Goal: Transaction & Acquisition: Book appointment/travel/reservation

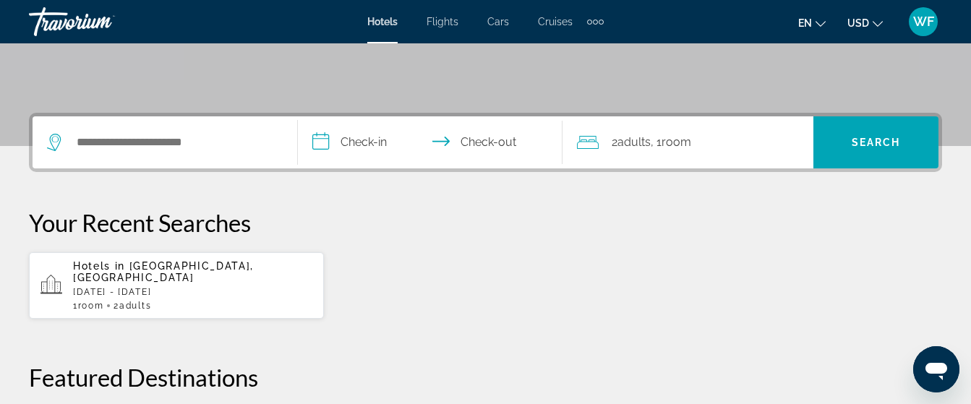
scroll to position [289, 0]
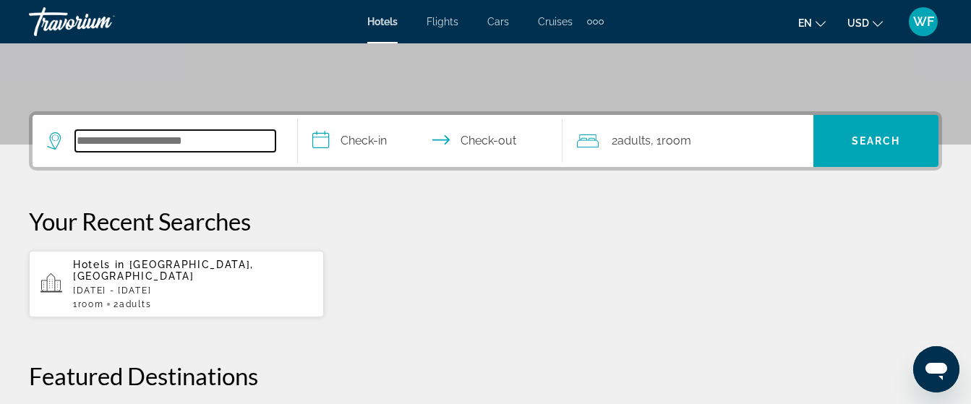
click at [239, 141] on input "Search widget" at bounding box center [175, 141] width 200 height 22
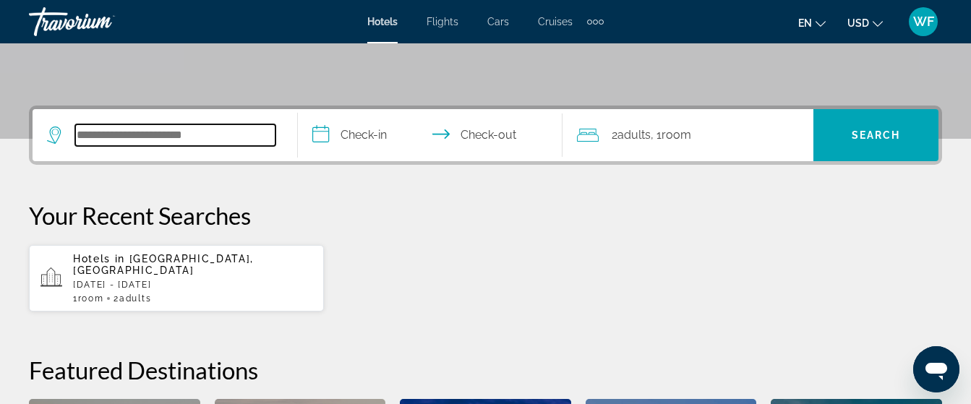
scroll to position [354, 0]
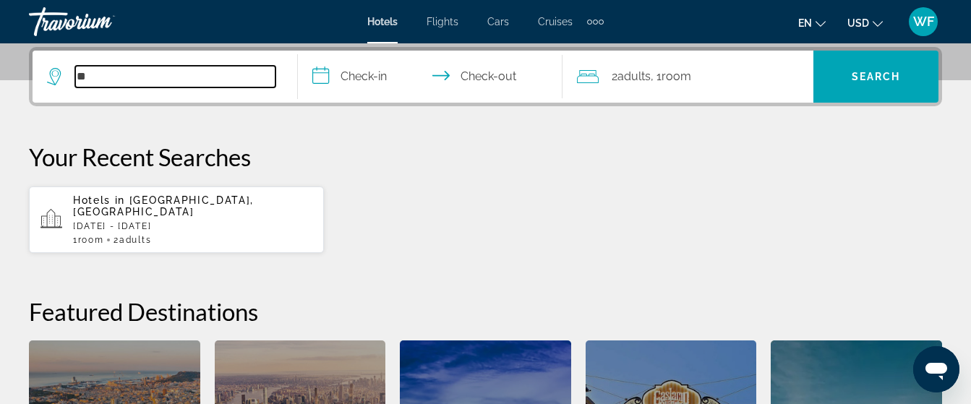
type input "*"
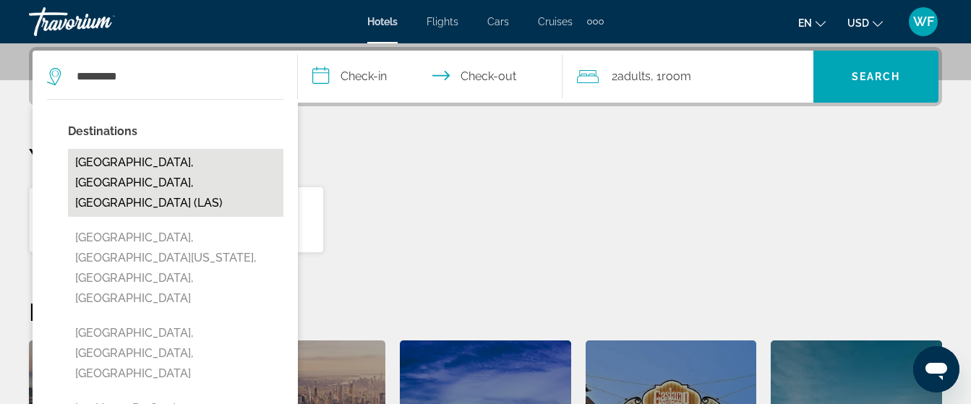
click at [210, 163] on button "[GEOGRAPHIC_DATA], [GEOGRAPHIC_DATA], [GEOGRAPHIC_DATA] (LAS)" at bounding box center [176, 183] width 216 height 68
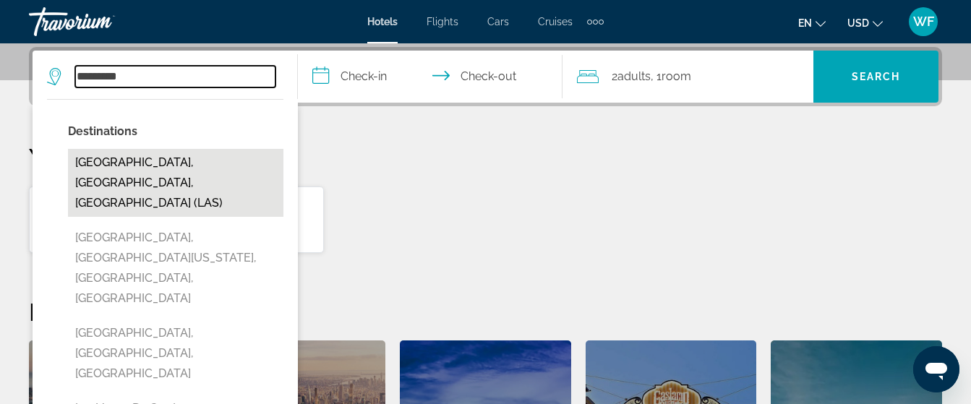
type input "**********"
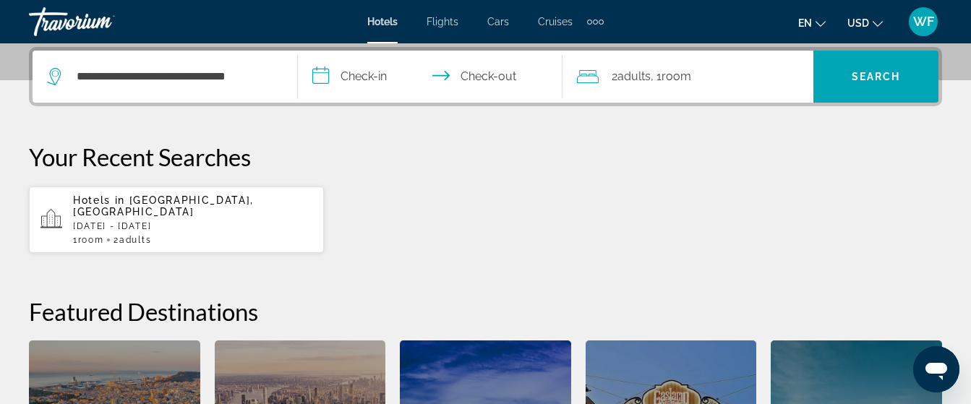
click at [354, 69] on input "**********" at bounding box center [433, 79] width 271 height 56
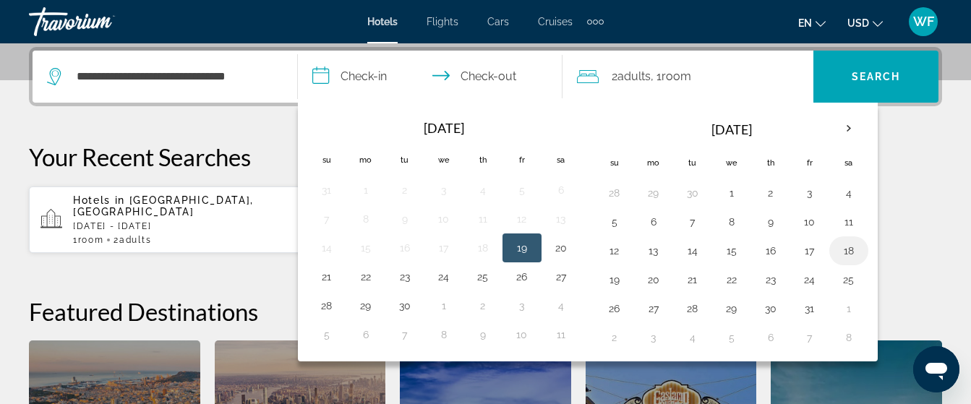
click at [850, 249] on button "18" at bounding box center [848, 251] width 23 height 20
click at [806, 247] on button "17" at bounding box center [809, 251] width 23 height 20
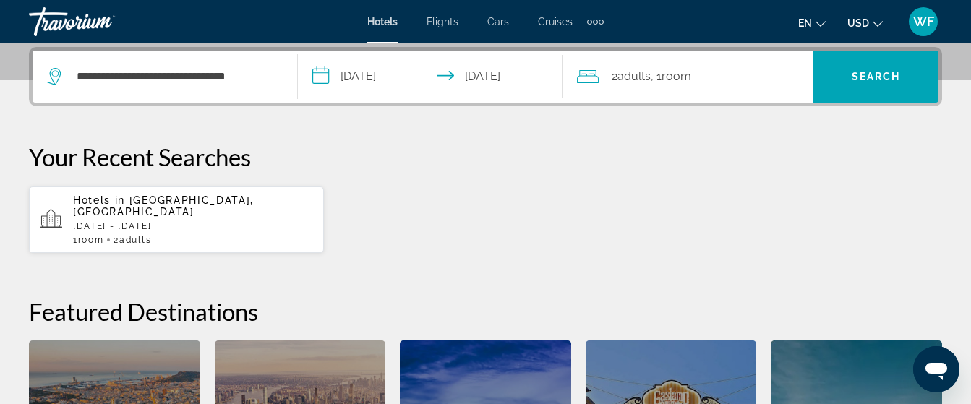
click at [492, 80] on input "**********" at bounding box center [433, 79] width 271 height 56
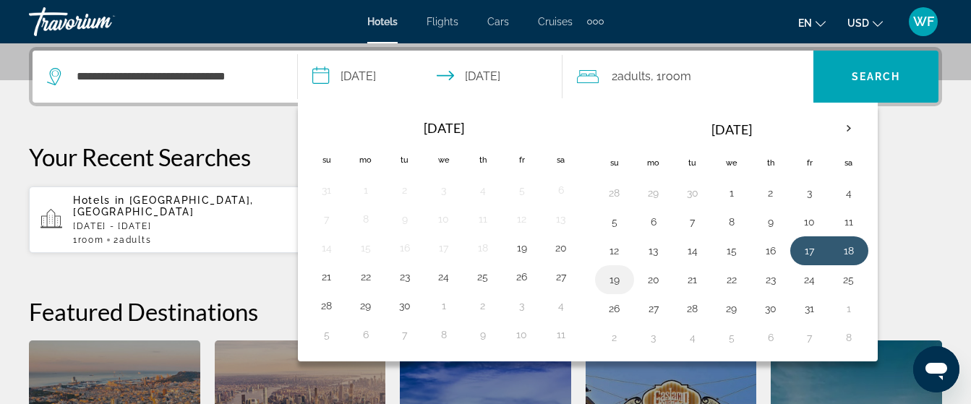
click at [621, 281] on button "19" at bounding box center [614, 280] width 23 height 20
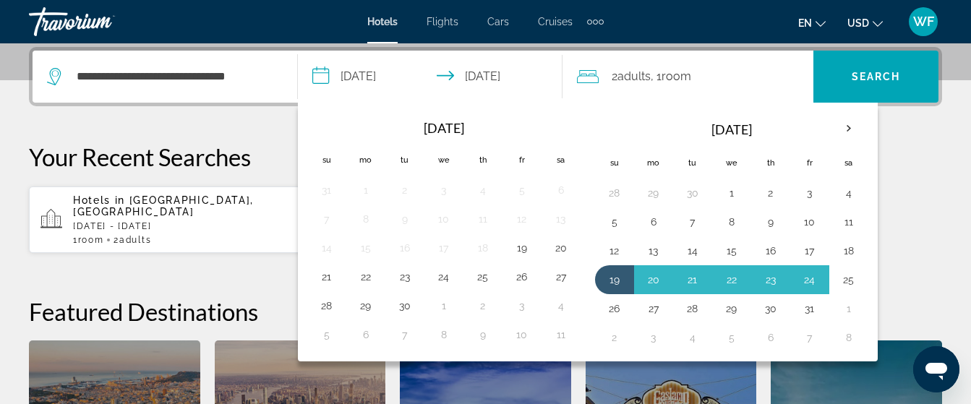
click button "19" at bounding box center [614, 280] width 23 height 20
type input "**********"
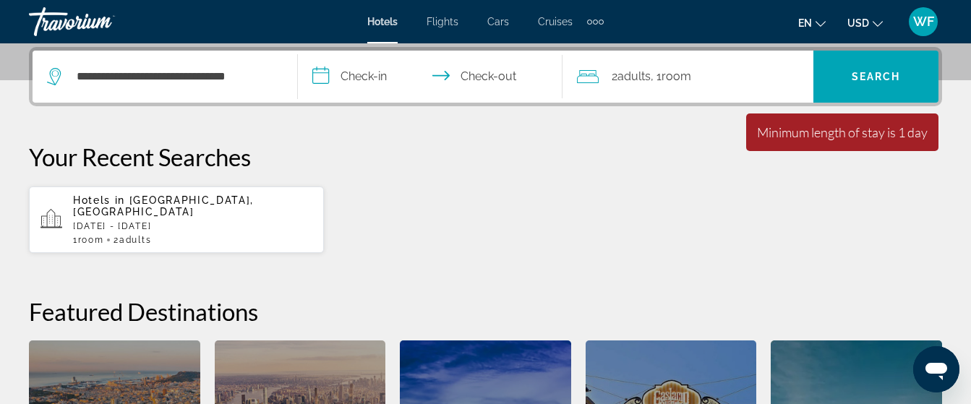
click at [366, 79] on input "**********" at bounding box center [433, 79] width 271 height 56
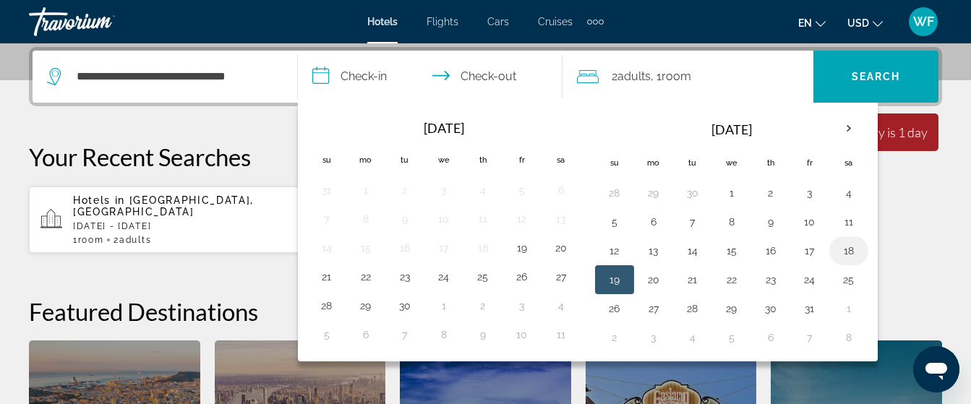
click at [859, 256] on button "18" at bounding box center [848, 251] width 23 height 20
click at [866, 242] on table "[DATE] Su Mo Tu We Th Fr Sa 28 29 30 1 2 3 4 5 6 7 8 9 10 11 12 13 14 15 16 17 …" at bounding box center [731, 232] width 273 height 240
click at [503, 74] on input "**********" at bounding box center [433, 79] width 271 height 56
click at [616, 286] on button "19" at bounding box center [614, 280] width 23 height 20
type input "**********"
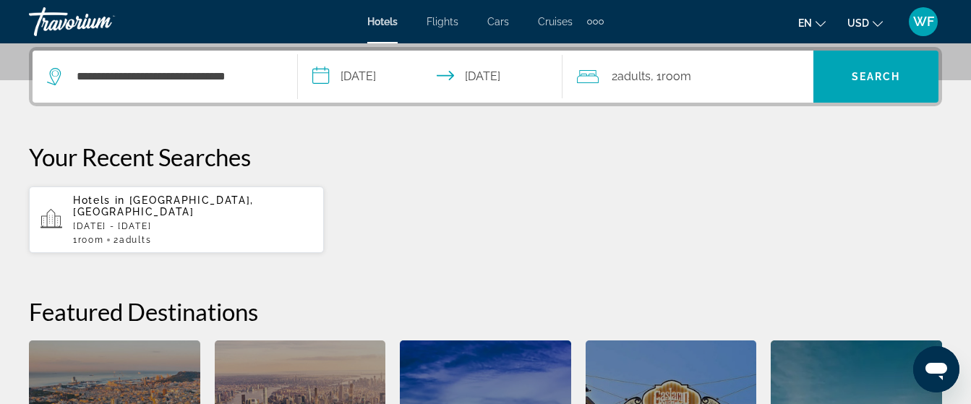
click at [345, 81] on input "**********" at bounding box center [433, 79] width 271 height 56
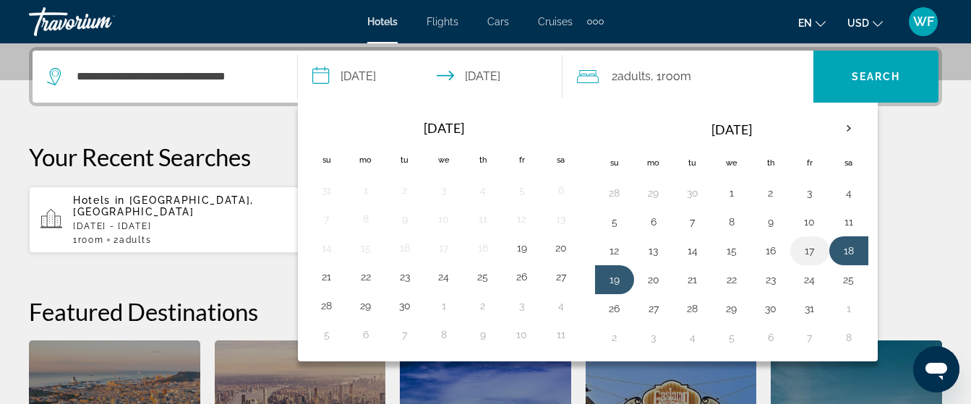
click at [800, 252] on button "17" at bounding box center [809, 251] width 23 height 20
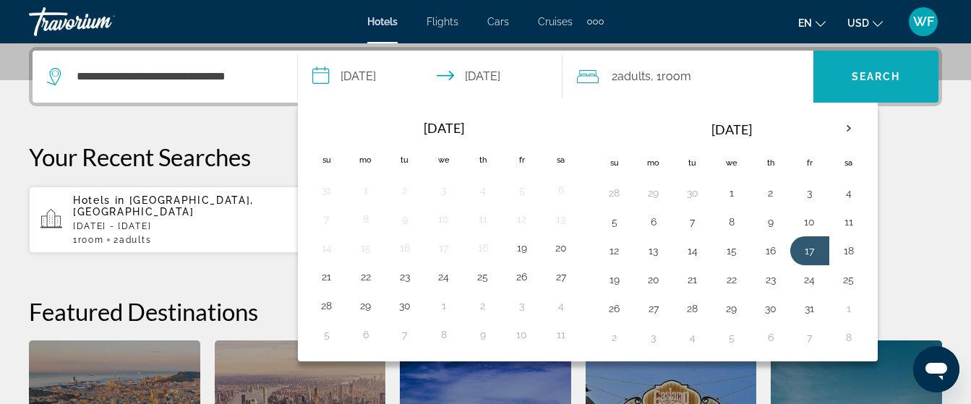
click at [843, 71] on span "Search widget" at bounding box center [876, 76] width 125 height 35
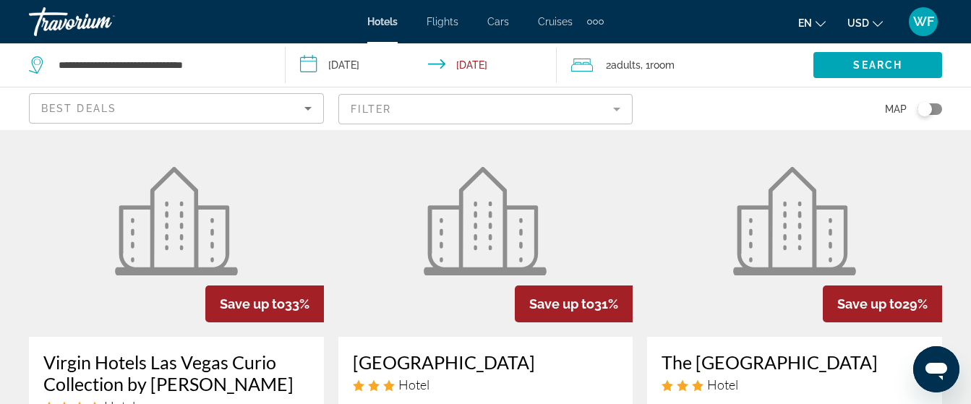
scroll to position [1229, 0]
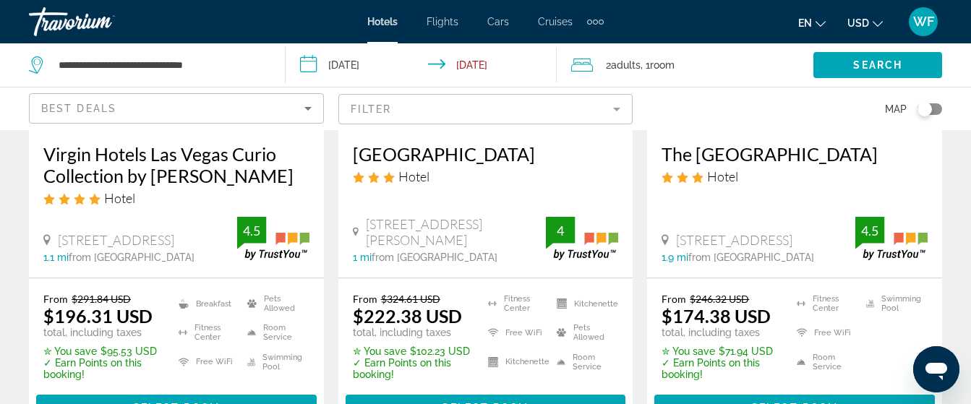
scroll to position [1519, 0]
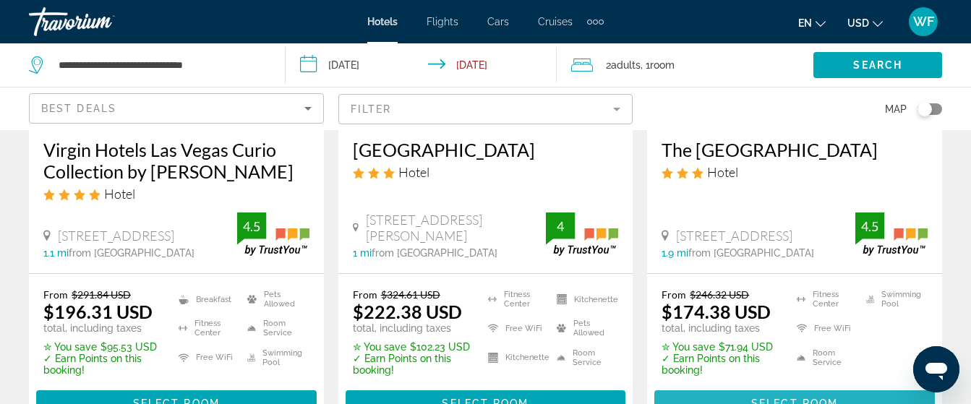
click at [732, 386] on span "Main content" at bounding box center [794, 403] width 281 height 35
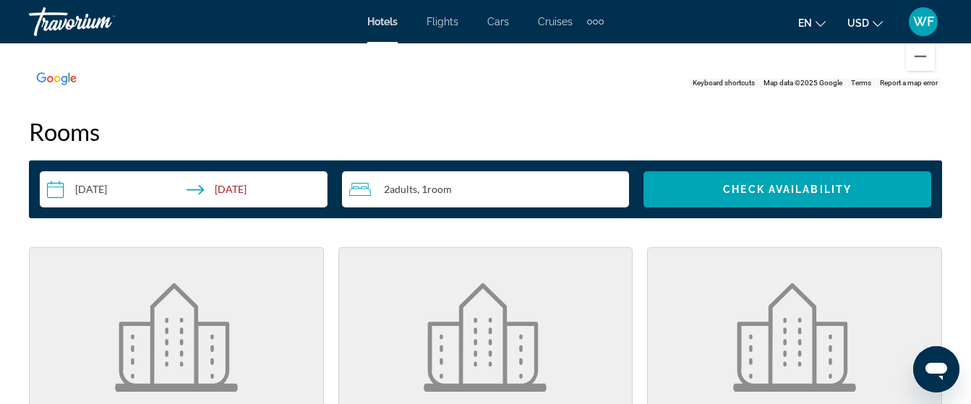
scroll to position [2025, 0]
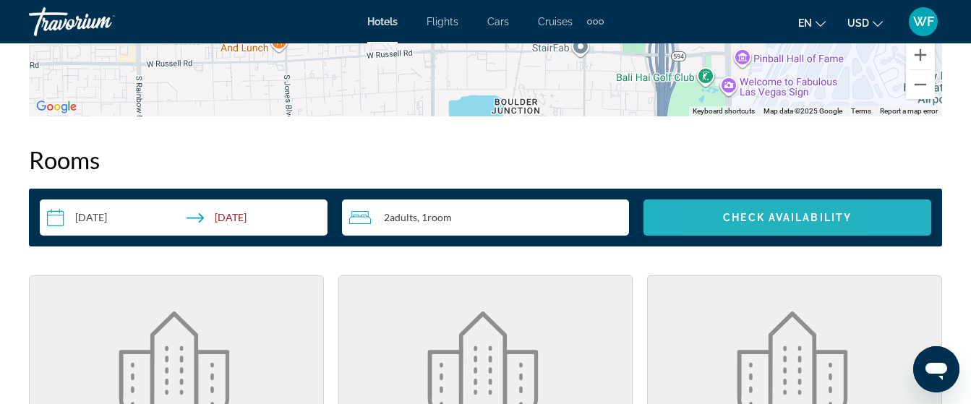
click at [716, 220] on span "Search widget" at bounding box center [788, 217] width 288 height 35
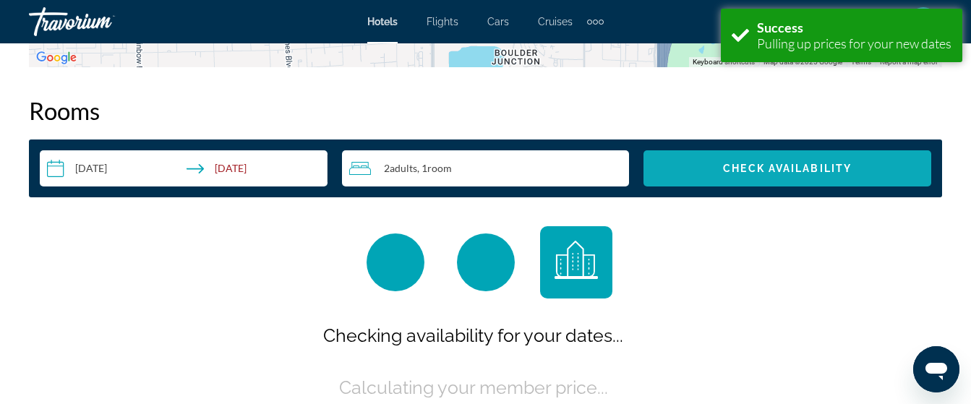
scroll to position [2084, 0]
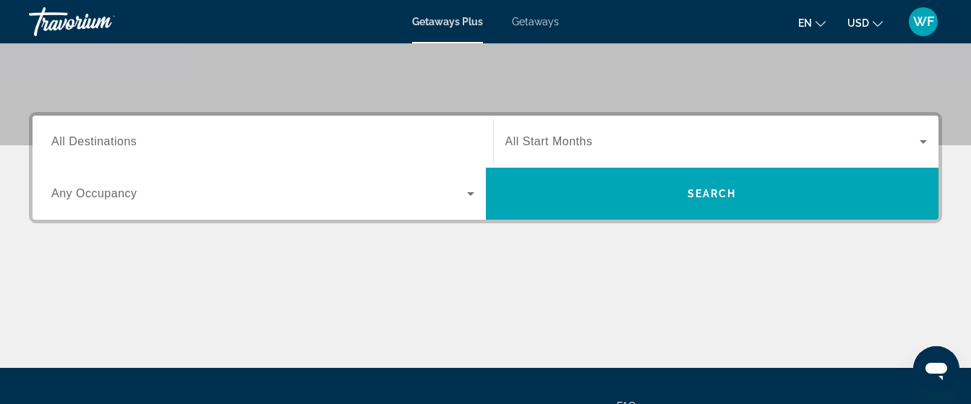
scroll to position [289, 0]
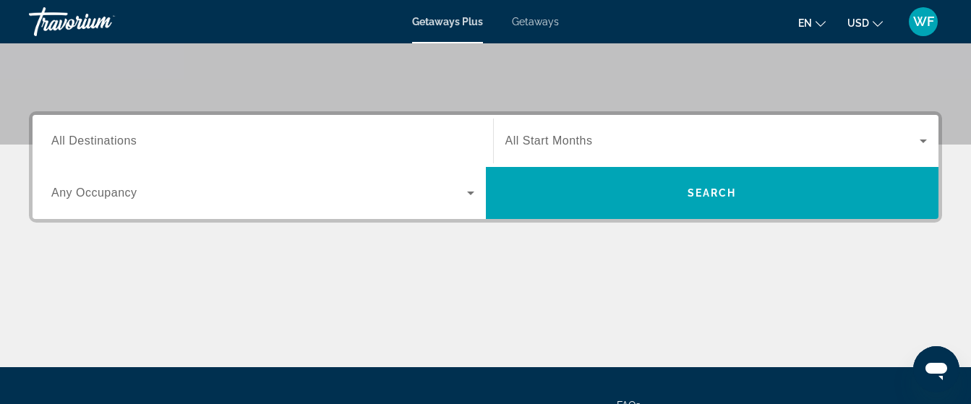
click at [113, 145] on span "All Destinations" at bounding box center [93, 141] width 85 height 12
click at [113, 145] on input "Destination All Destinations" at bounding box center [262, 141] width 423 height 17
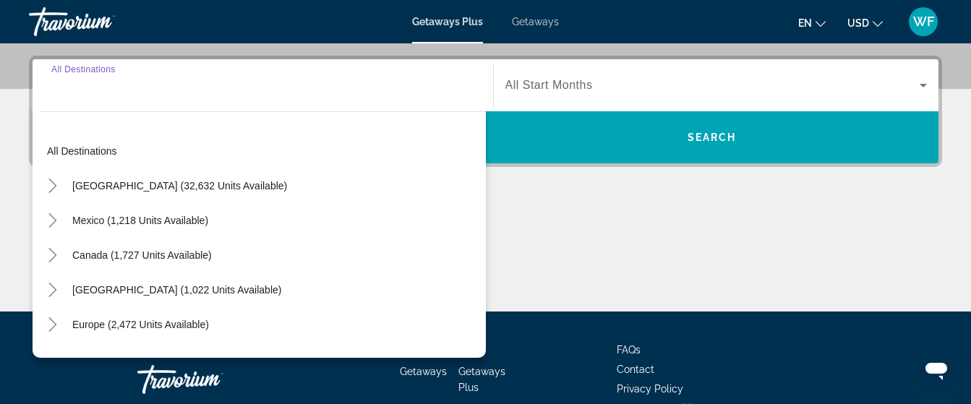
scroll to position [354, 0]
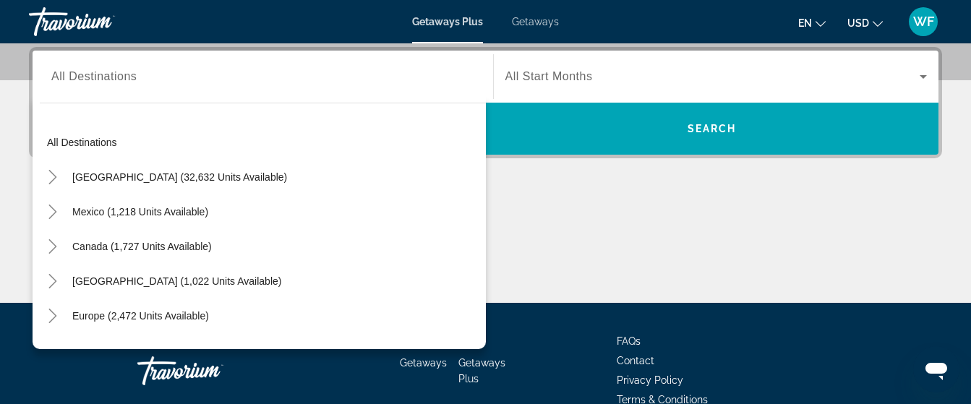
click at [105, 88] on div "Search widget" at bounding box center [262, 76] width 423 height 41
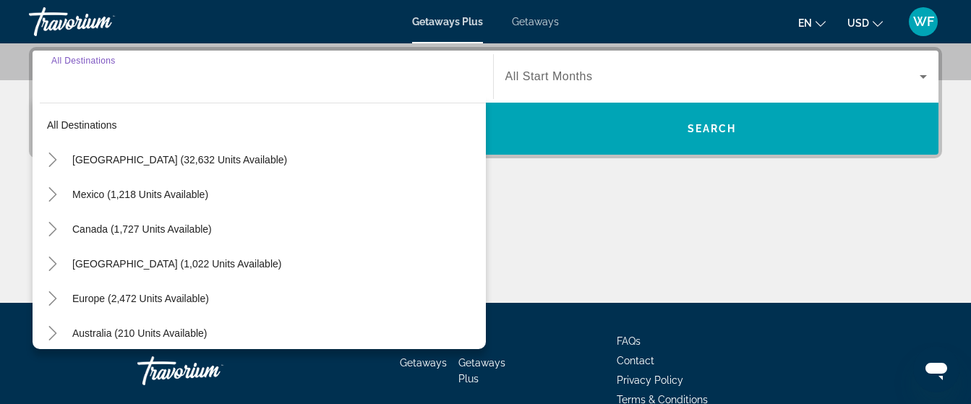
scroll to position [0, 0]
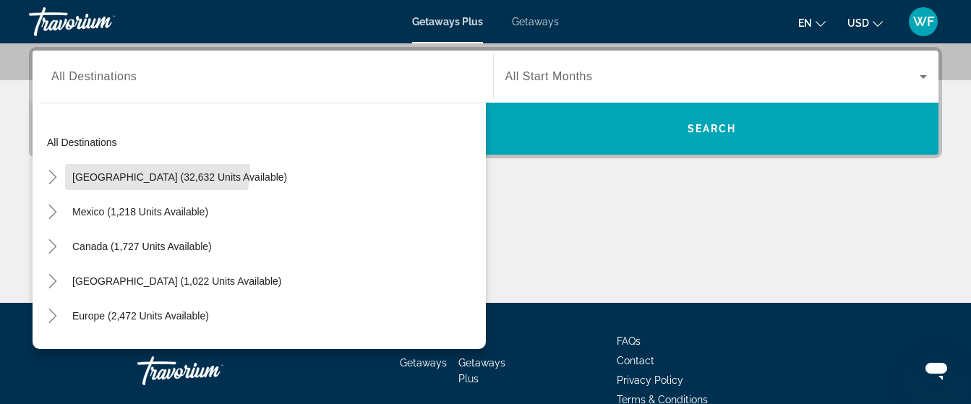
click at [131, 168] on span "Search widget" at bounding box center [179, 177] width 229 height 35
type input "**********"
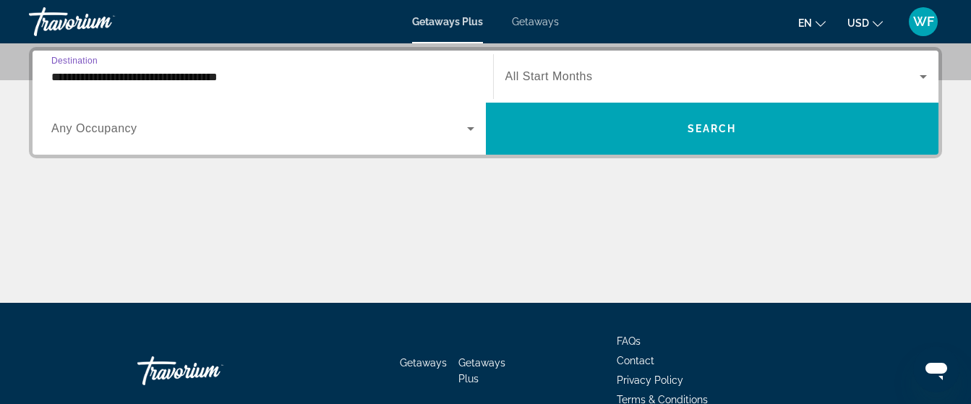
click at [475, 129] on icon "Search widget" at bounding box center [470, 128] width 17 height 17
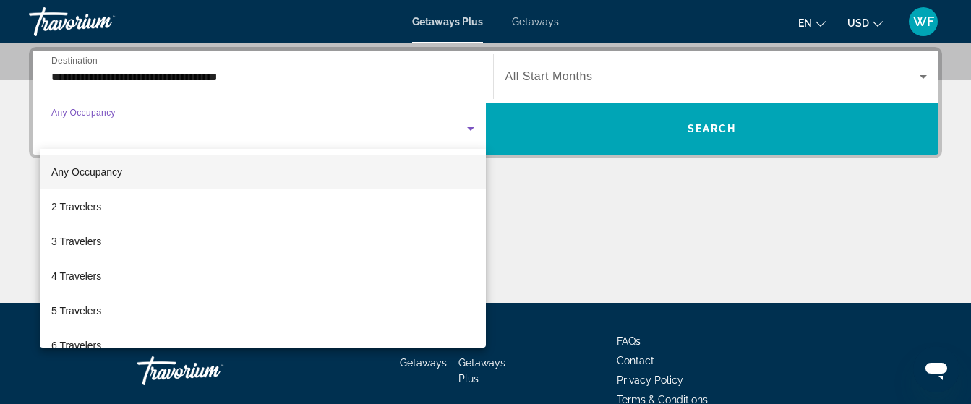
click at [634, 66] on div at bounding box center [485, 202] width 971 height 404
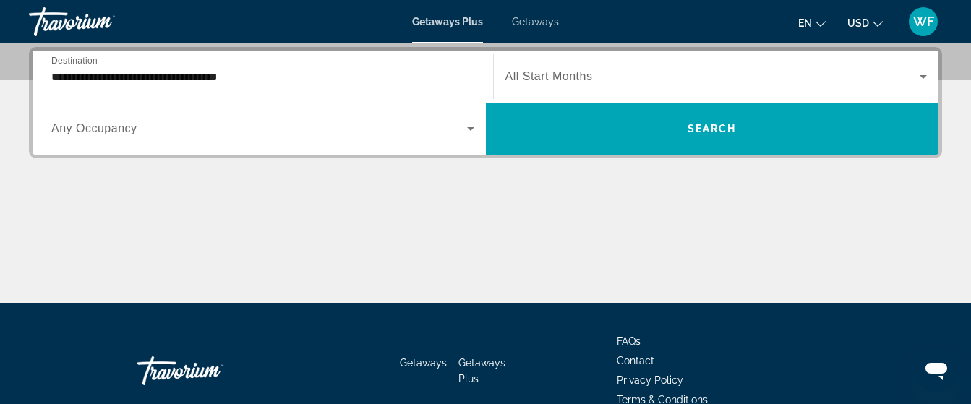
click at [536, 73] on span "All Start Months" at bounding box center [550, 76] width 88 height 12
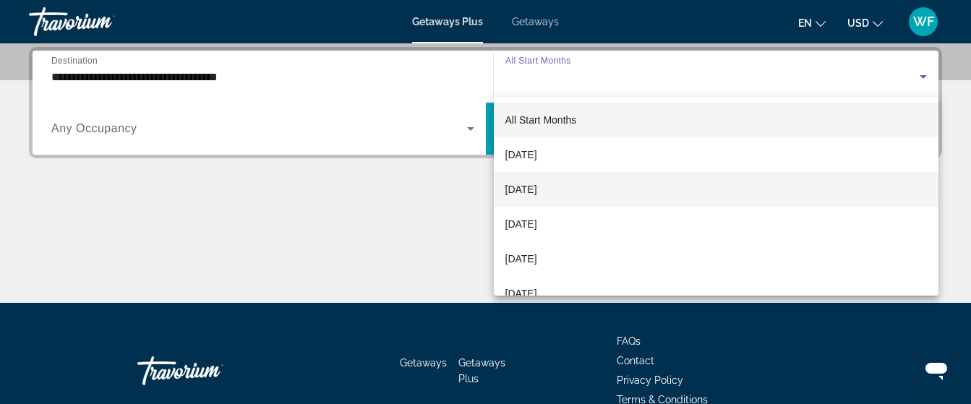
click at [533, 187] on span "October 2025" at bounding box center [522, 189] width 32 height 17
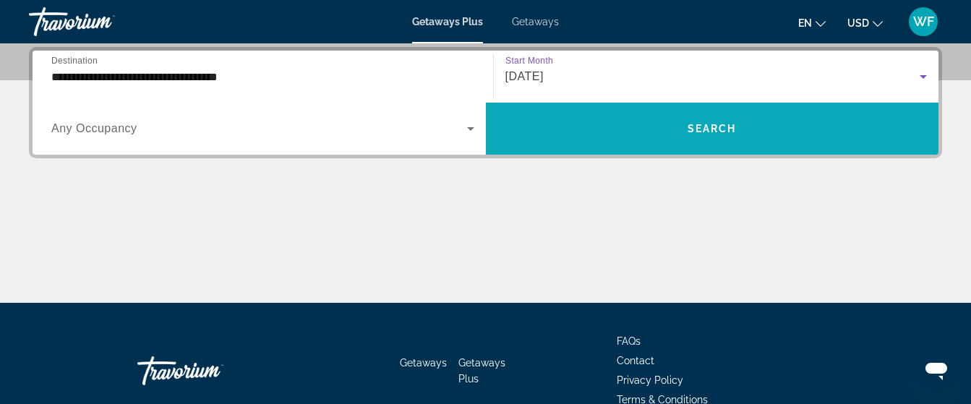
click at [695, 137] on span "Search widget" at bounding box center [712, 128] width 453 height 35
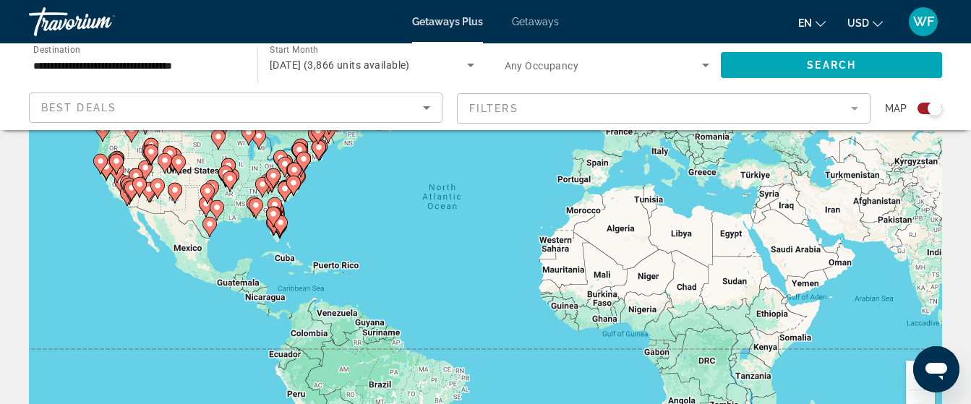
scroll to position [145, 0]
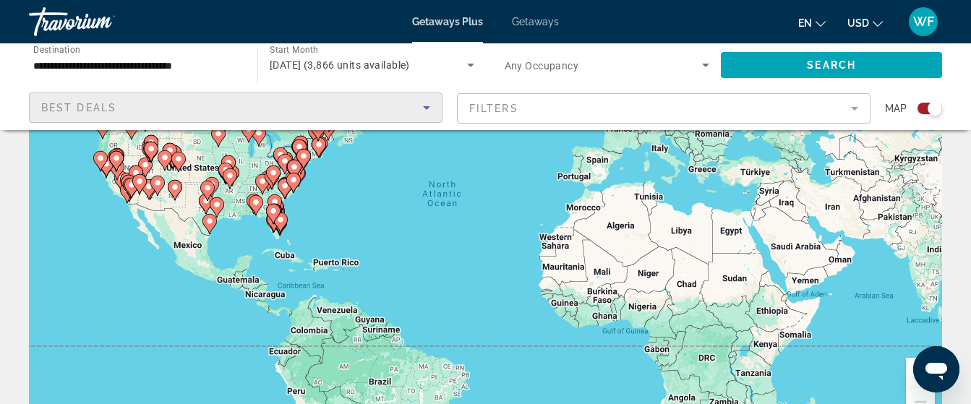
click at [280, 101] on div "Best Deals" at bounding box center [232, 107] width 382 height 17
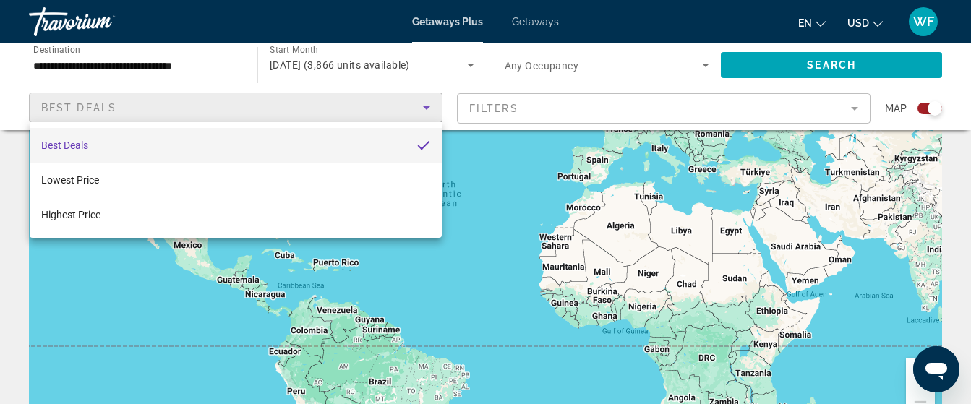
click at [676, 112] on div at bounding box center [485, 202] width 971 height 404
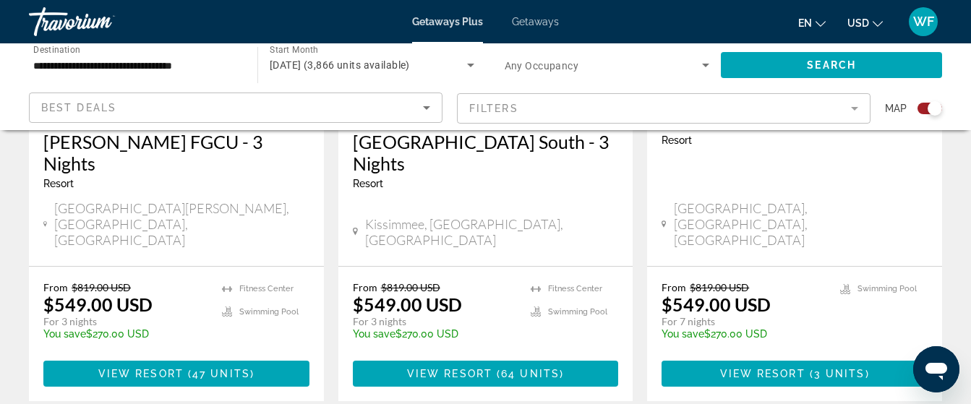
scroll to position [796, 0]
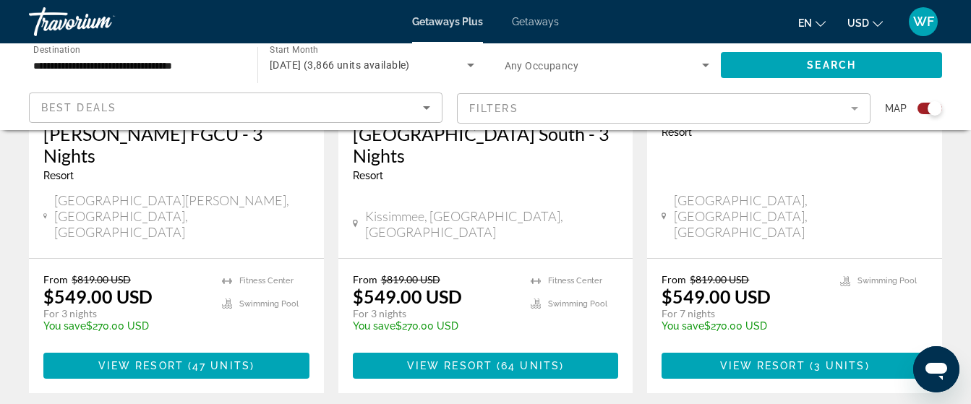
click at [861, 108] on mat-form-field "Filters" at bounding box center [664, 108] width 414 height 30
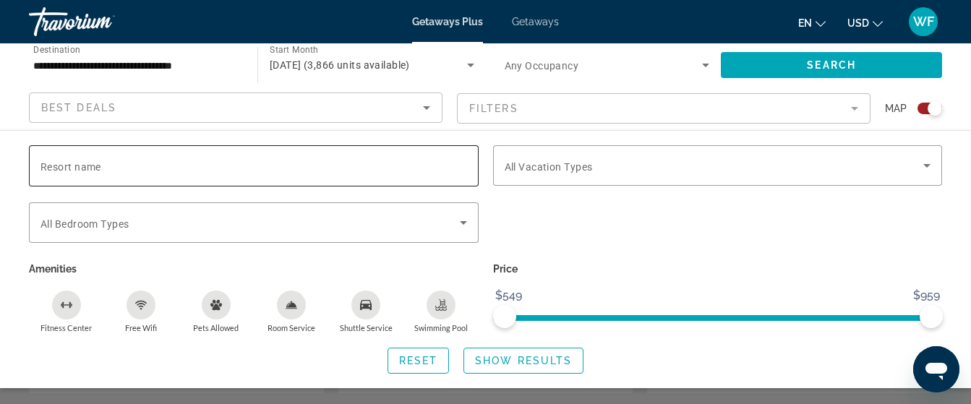
click at [209, 166] on input "Resort name" at bounding box center [253, 166] width 427 height 17
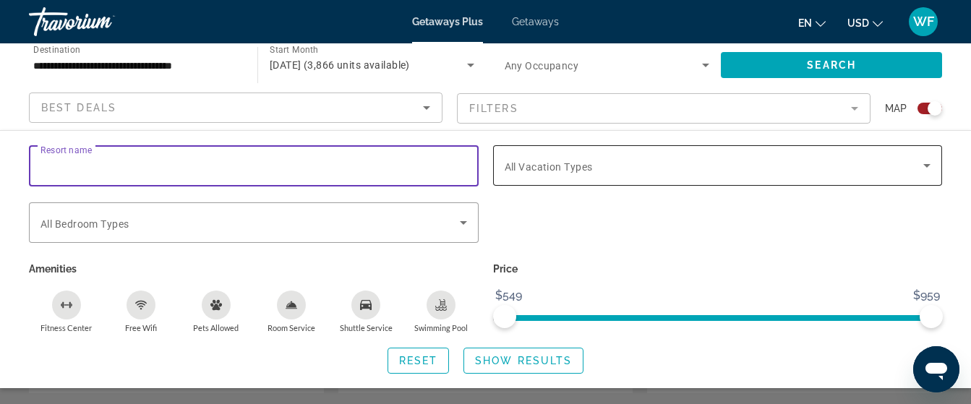
click at [932, 165] on icon "Search widget" at bounding box center [926, 165] width 17 height 17
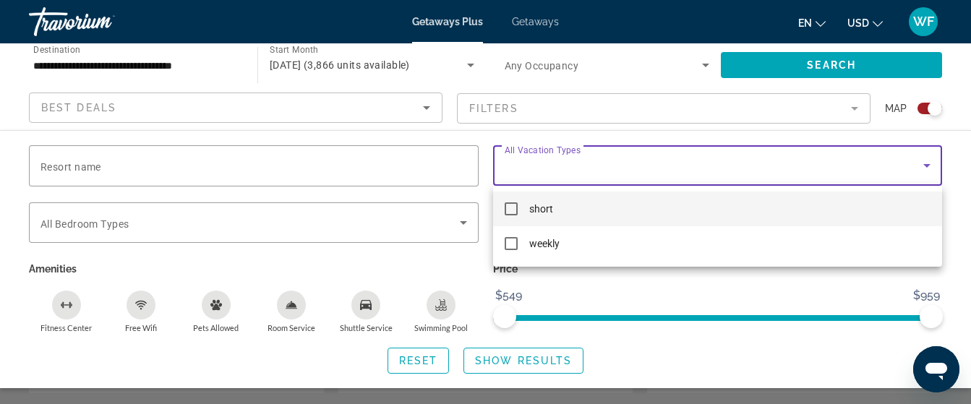
click at [528, 208] on mat-option "short" at bounding box center [718, 209] width 450 height 35
click at [106, 169] on div at bounding box center [485, 202] width 971 height 404
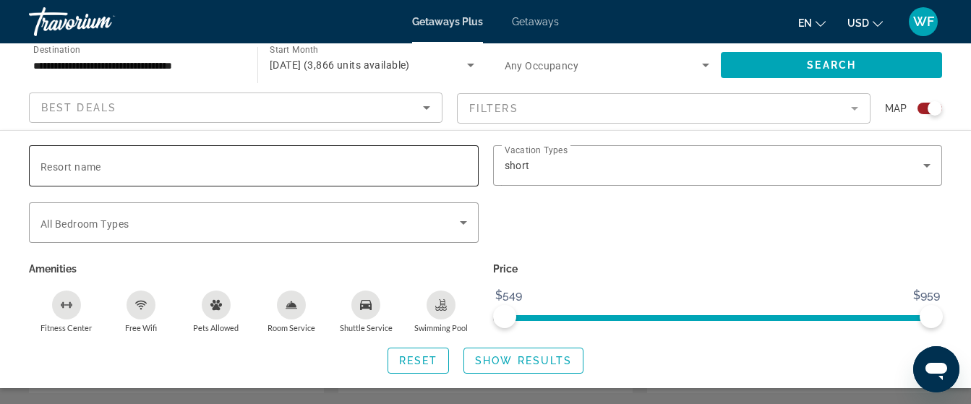
click at [107, 168] on input "Resort name" at bounding box center [253, 166] width 427 height 17
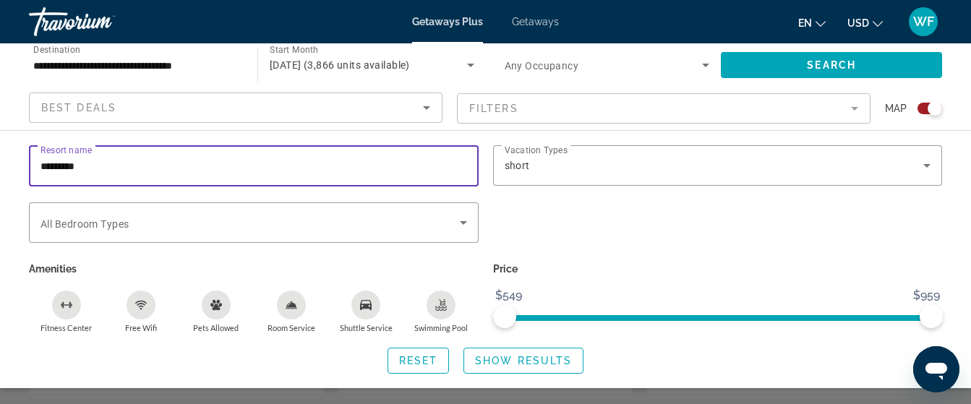
type input "*********"
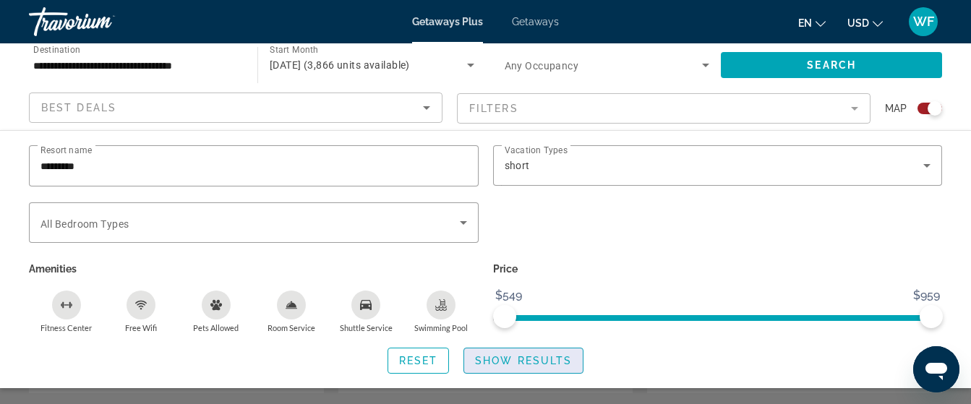
click at [515, 362] on span "Show Results" at bounding box center [523, 361] width 97 height 12
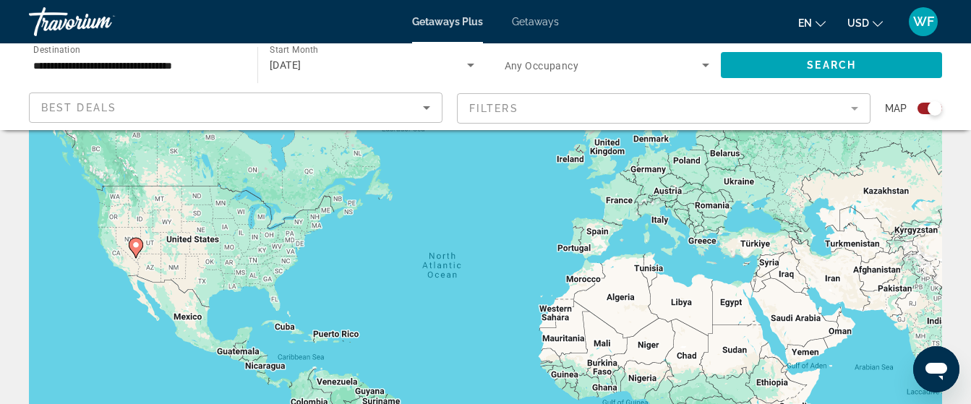
scroll to position [72, 0]
click at [128, 261] on div "To activate drag with keyboard, press Alt + Enter. Once in keyboard drag state,…" at bounding box center [485, 289] width 913 height 434
click at [135, 246] on image "Main content" at bounding box center [136, 246] width 9 height 9
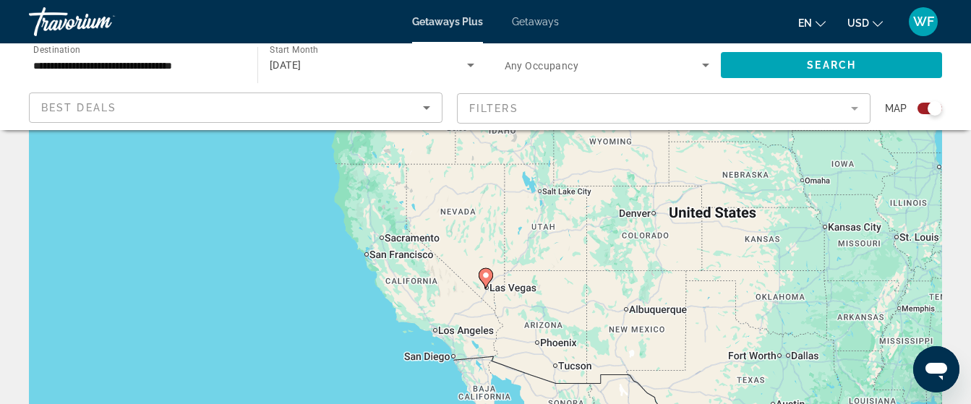
click at [510, 291] on div "To navigate, press the arrow keys. To activate drag with keyboard, press Alt + …" at bounding box center [485, 289] width 913 height 434
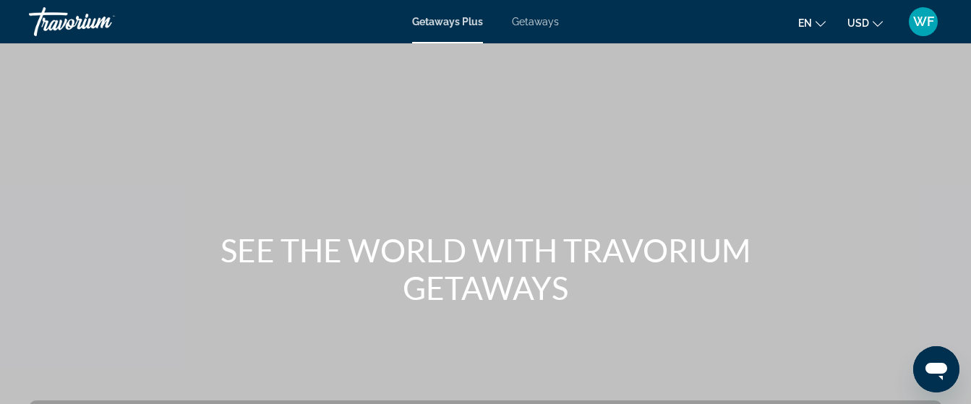
click at [456, 22] on span "Getaways Plus" at bounding box center [447, 22] width 71 height 12
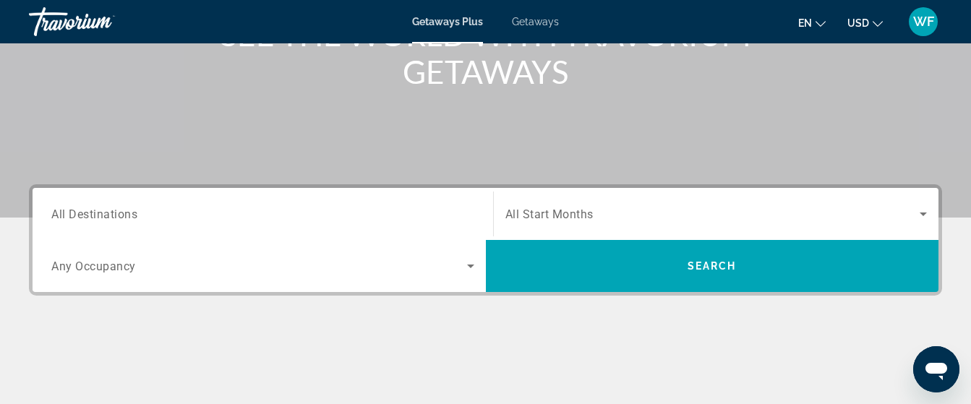
scroll to position [217, 0]
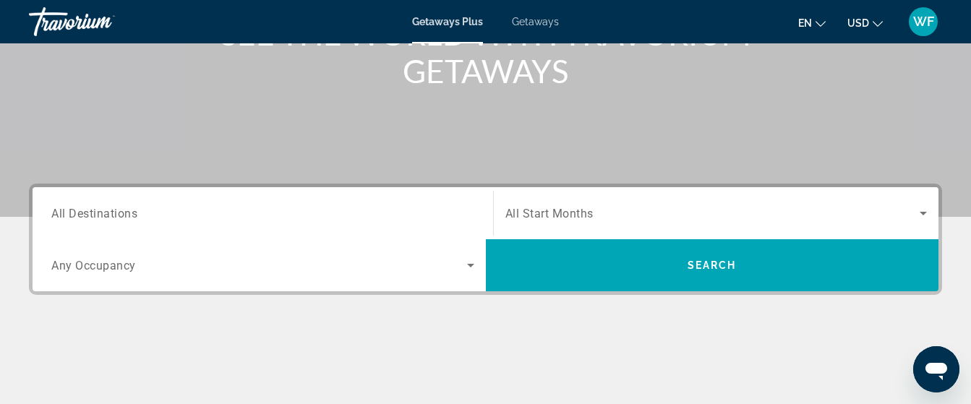
click at [154, 220] on input "Destination All Destinations" at bounding box center [262, 213] width 423 height 17
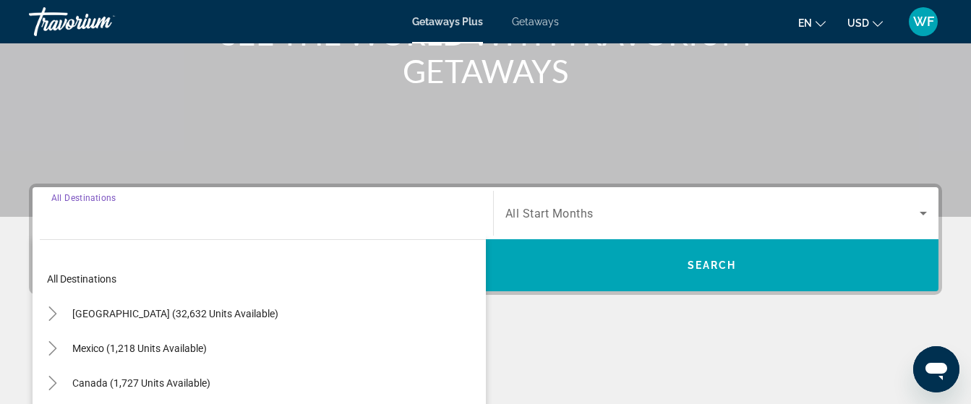
scroll to position [354, 0]
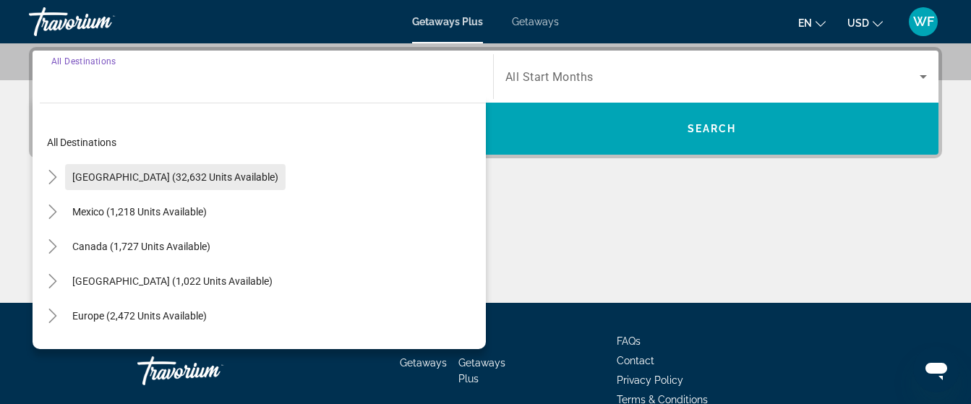
click at [134, 175] on span "United States (32,632 units available)" at bounding box center [175, 177] width 206 height 12
type input "**********"
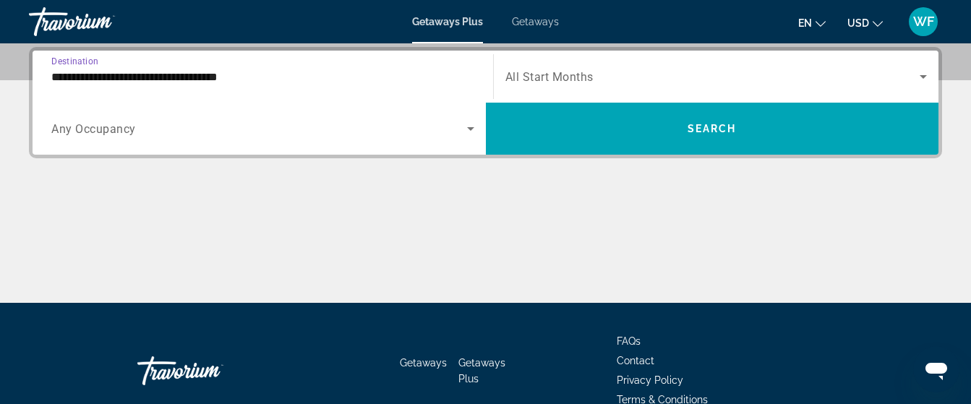
click at [466, 132] on icon "Search widget" at bounding box center [470, 128] width 17 height 17
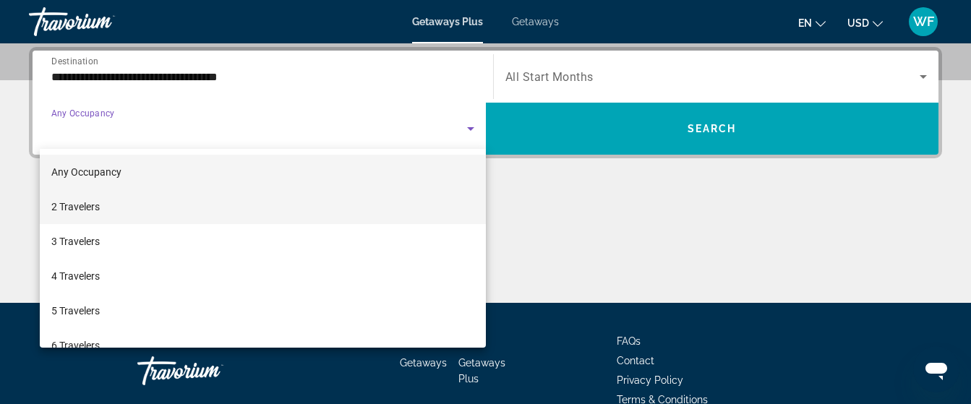
click at [124, 208] on mat-option "2 Travelers" at bounding box center [263, 206] width 446 height 35
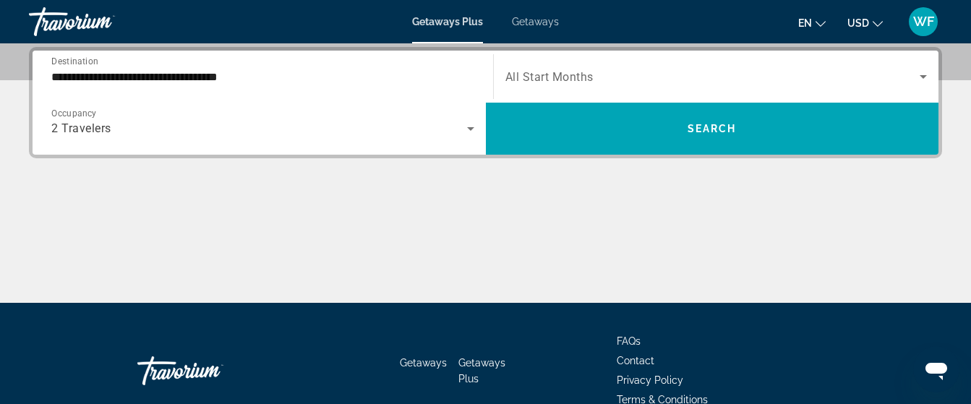
click at [628, 91] on div "Search widget" at bounding box center [717, 76] width 422 height 40
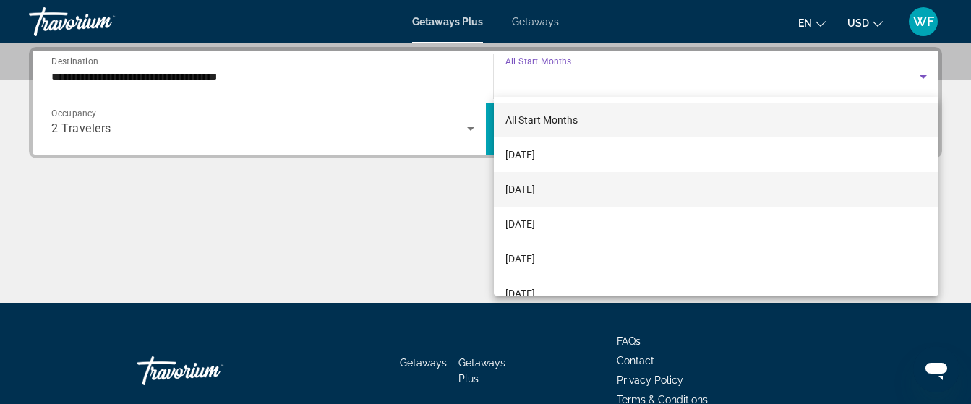
click at [535, 192] on span "October 2025" at bounding box center [521, 189] width 30 height 17
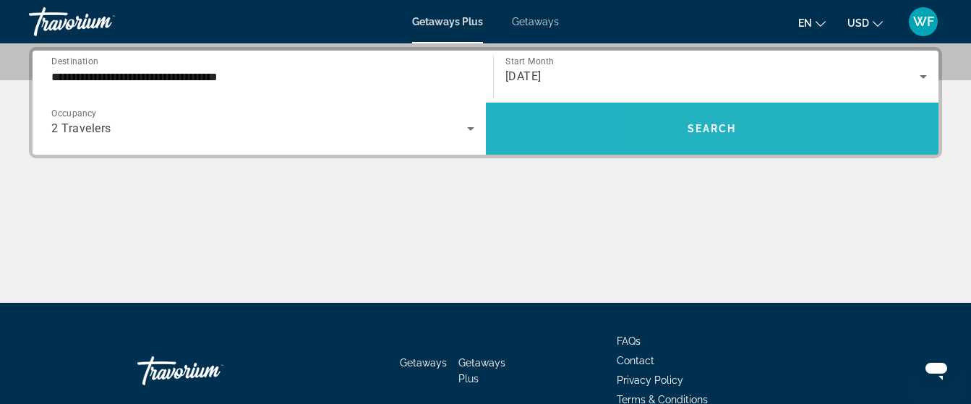
click at [691, 124] on span "Search" at bounding box center [712, 129] width 49 height 12
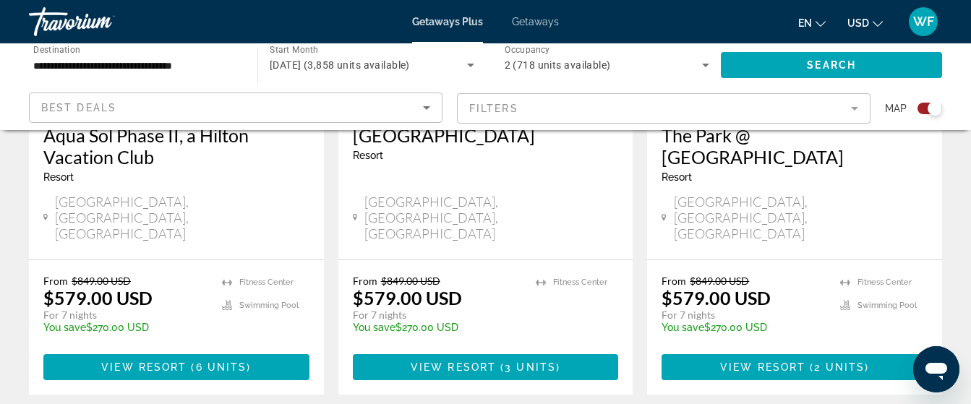
scroll to position [2514, 0]
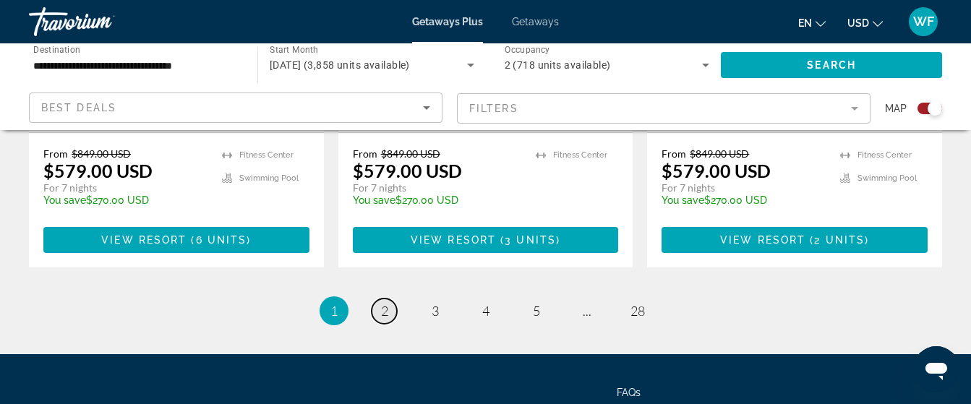
click at [381, 303] on span "2" at bounding box center [384, 311] width 7 height 16
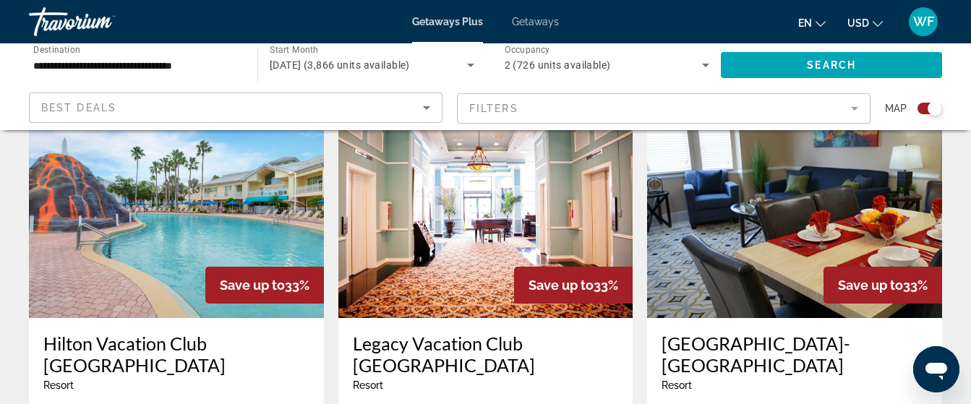
scroll to position [2387, 0]
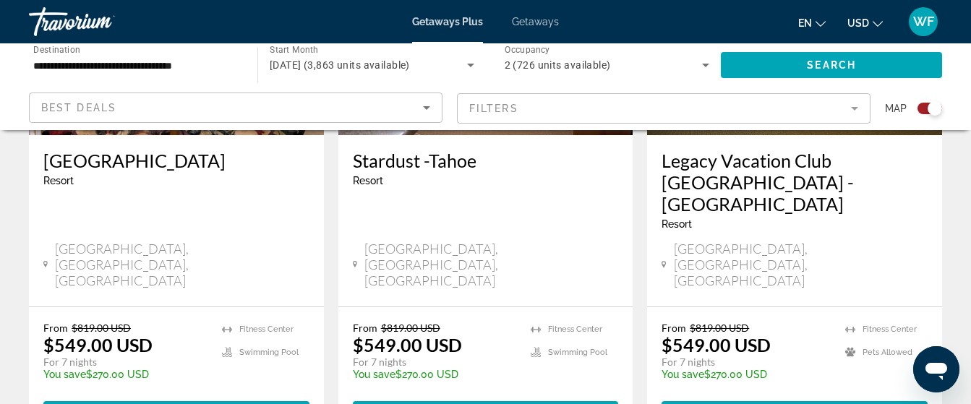
scroll to position [2362, 0]
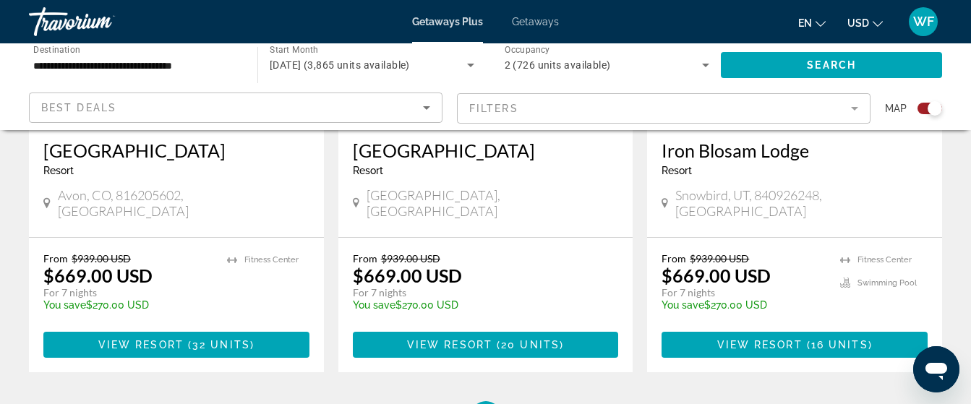
scroll to position [2470, 0]
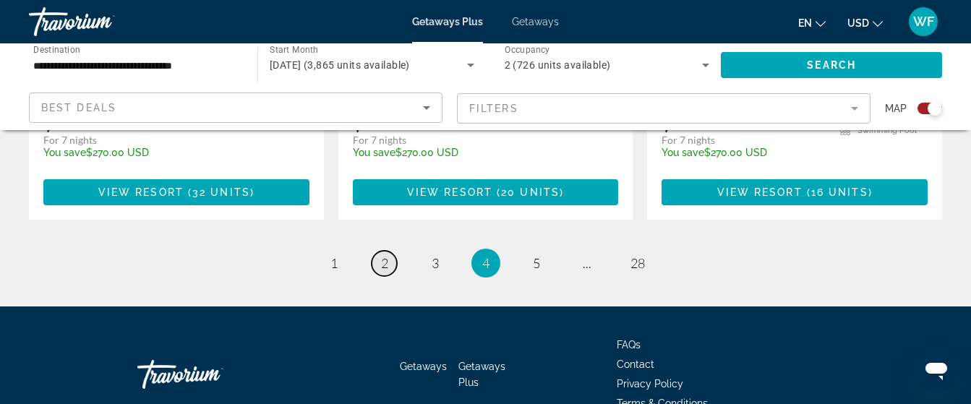
click at [379, 251] on link "page 2" at bounding box center [384, 263] width 25 height 25
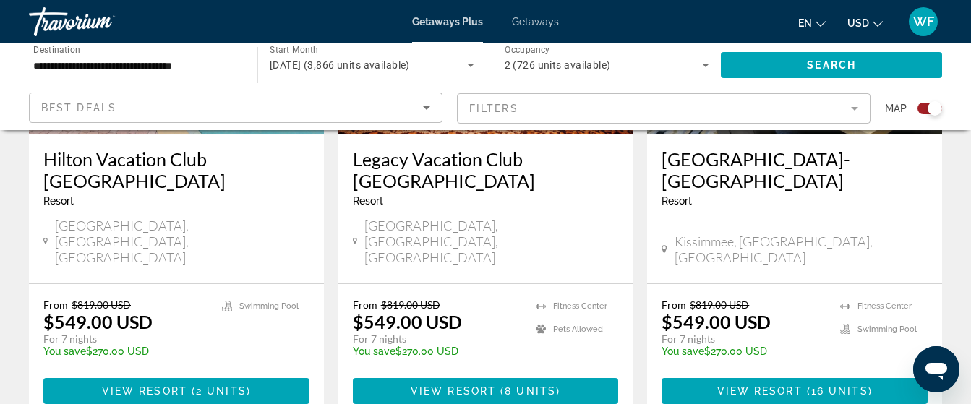
scroll to position [2387, 0]
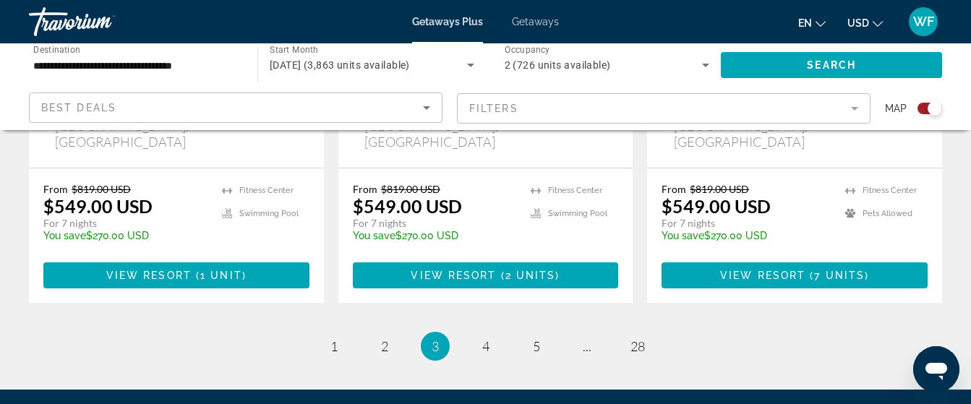
scroll to position [2514, 0]
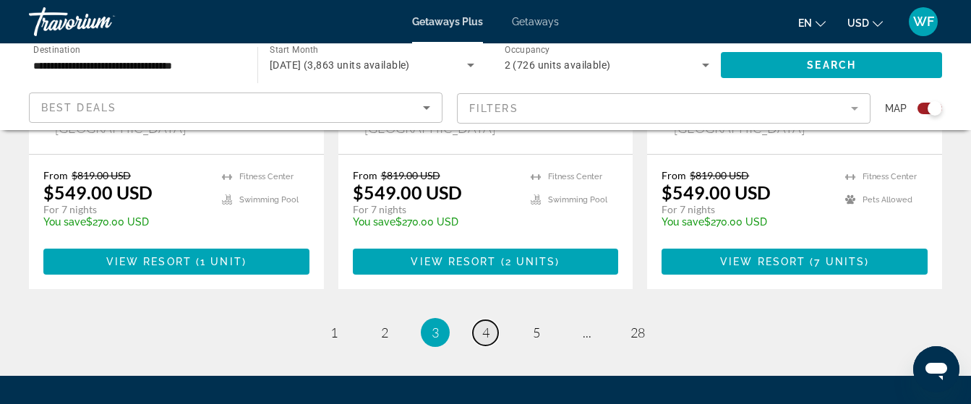
click at [485, 325] on span "4" at bounding box center [485, 333] width 7 height 16
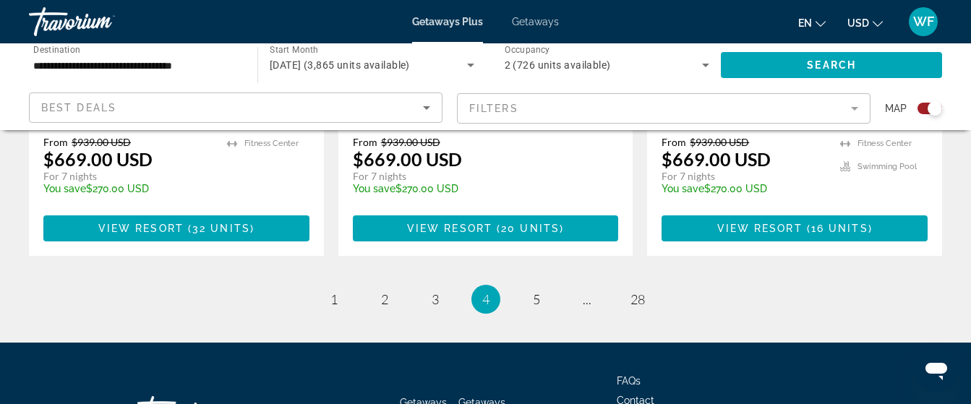
scroll to position [2459, 0]
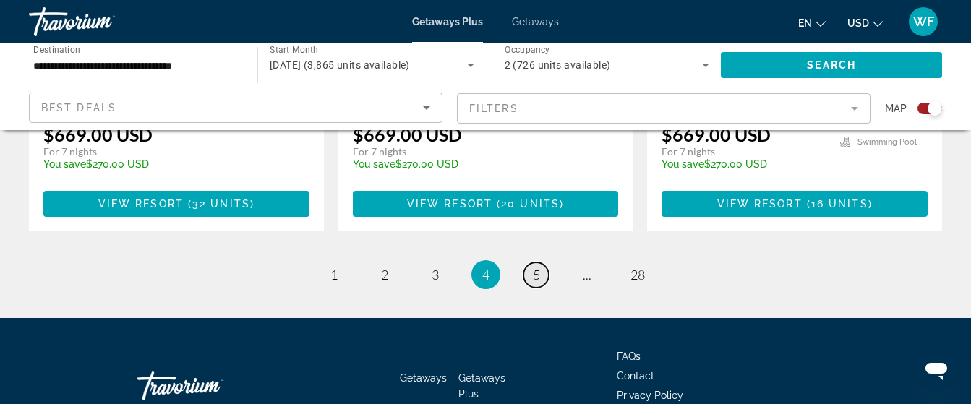
click at [535, 267] on span "5" at bounding box center [536, 275] width 7 height 16
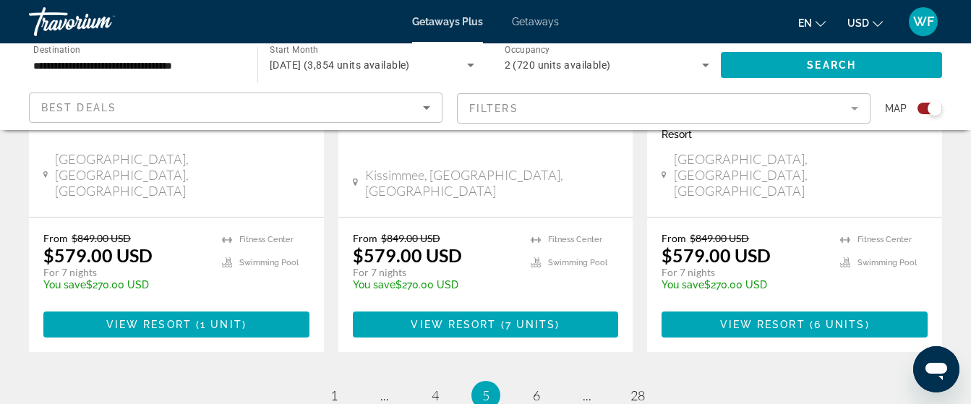
scroll to position [2434, 0]
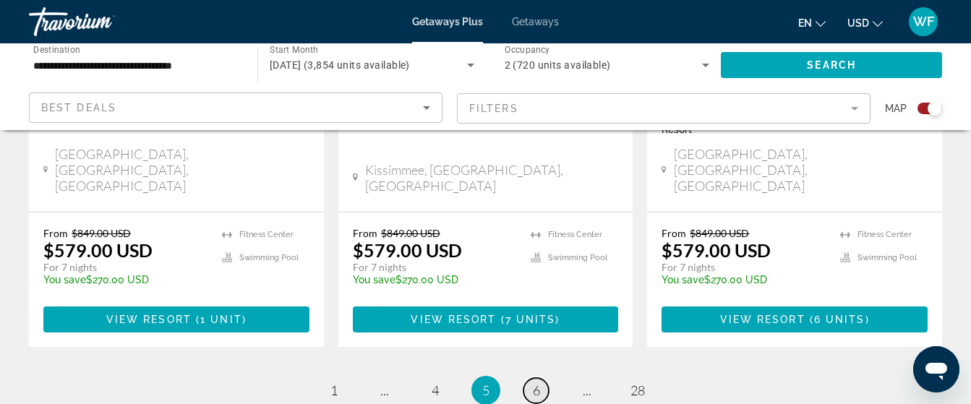
click at [533, 383] on span "6" at bounding box center [536, 391] width 7 height 16
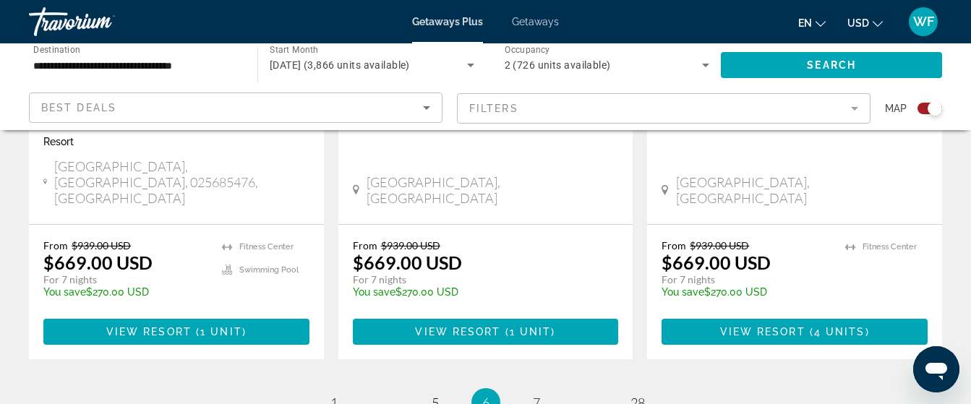
scroll to position [2434, 0]
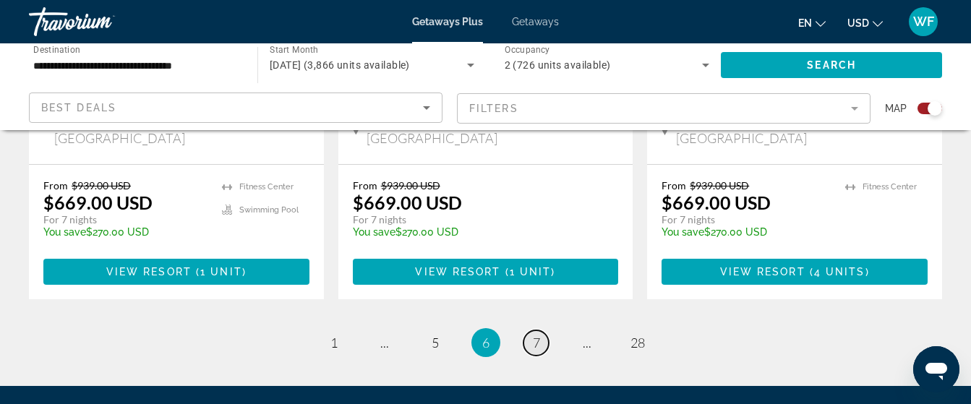
click at [537, 335] on span "7" at bounding box center [536, 343] width 7 height 16
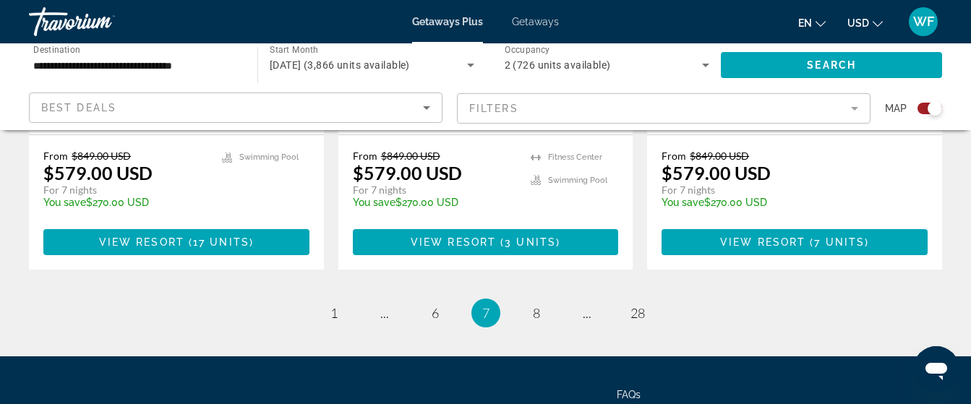
scroll to position [2492, 0]
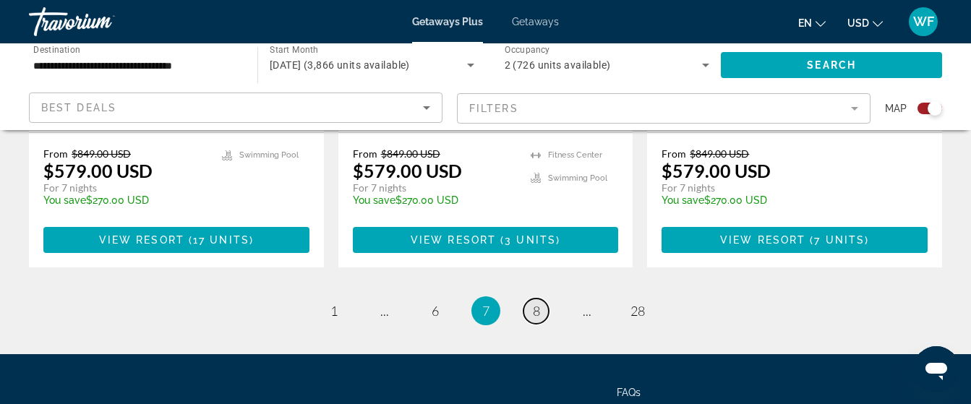
click at [531, 299] on link "page 8" at bounding box center [536, 311] width 25 height 25
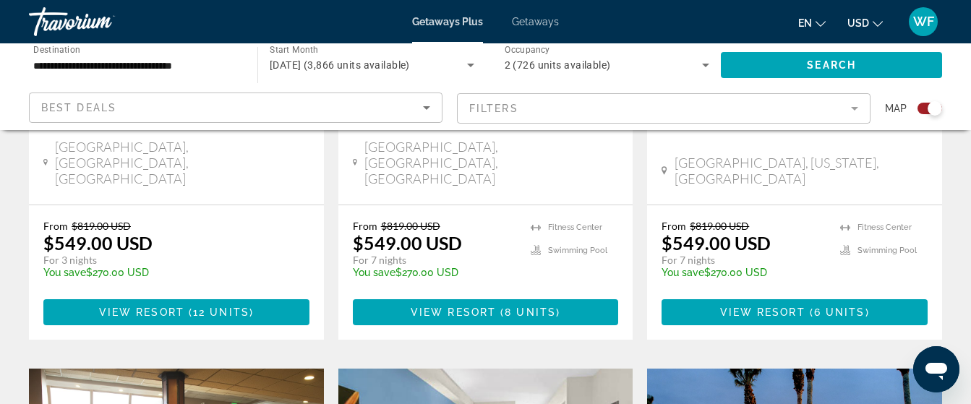
scroll to position [699, 0]
